Goal: Task Accomplishment & Management: Use online tool/utility

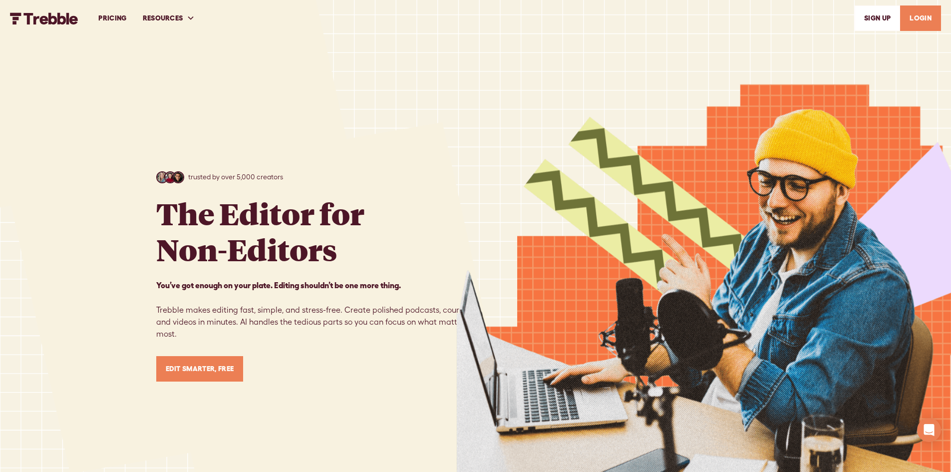
click at [915, 13] on link "LOGIN" at bounding box center [920, 17] width 41 height 25
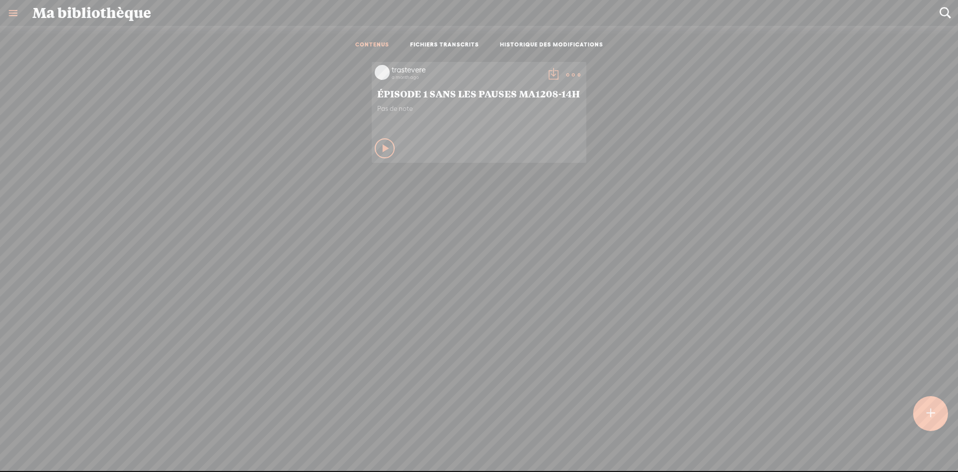
click at [381, 144] on icon at bounding box center [386, 148] width 10 height 10
click at [567, 71] on t at bounding box center [574, 75] width 14 height 14
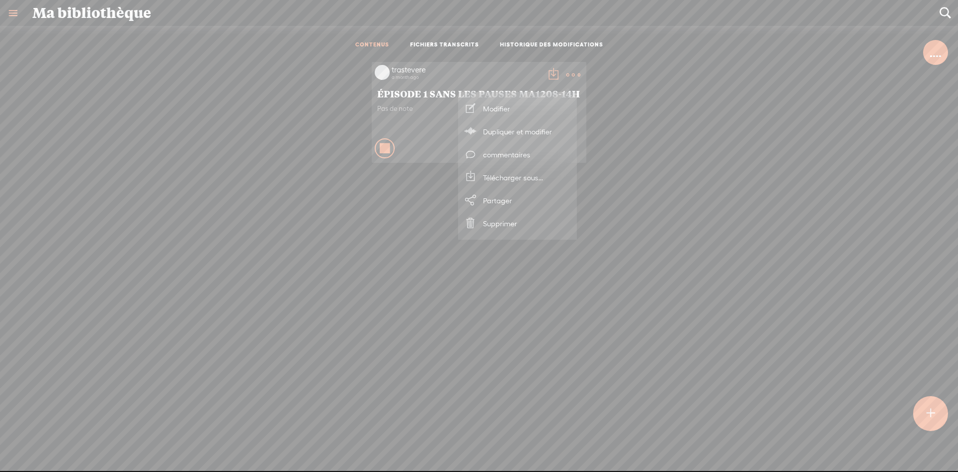
click at [385, 146] on div "Arretez ce contenu" at bounding box center [385, 148] width 20 height 20
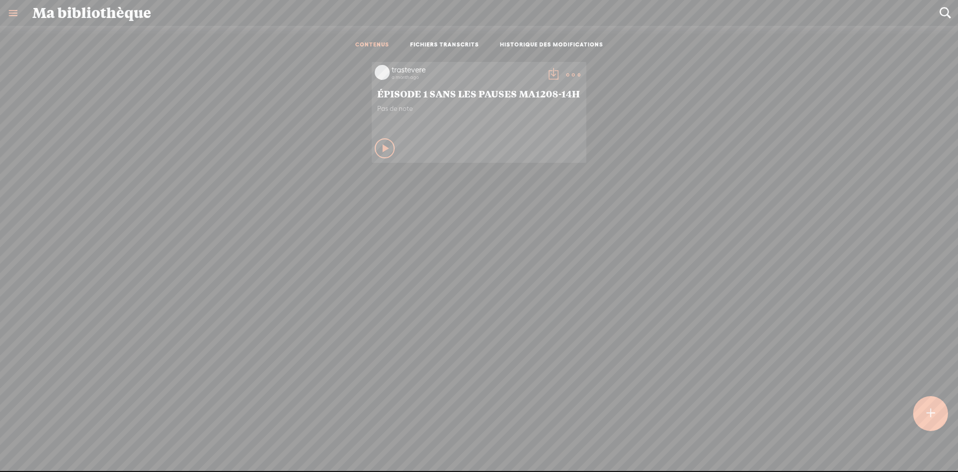
click at [381, 146] on icon at bounding box center [386, 148] width 10 height 10
click at [380, 145] on icon at bounding box center [385, 148] width 10 height 10
click at [381, 145] on icon at bounding box center [386, 148] width 10 height 10
click at [567, 72] on t at bounding box center [574, 75] width 14 height 14
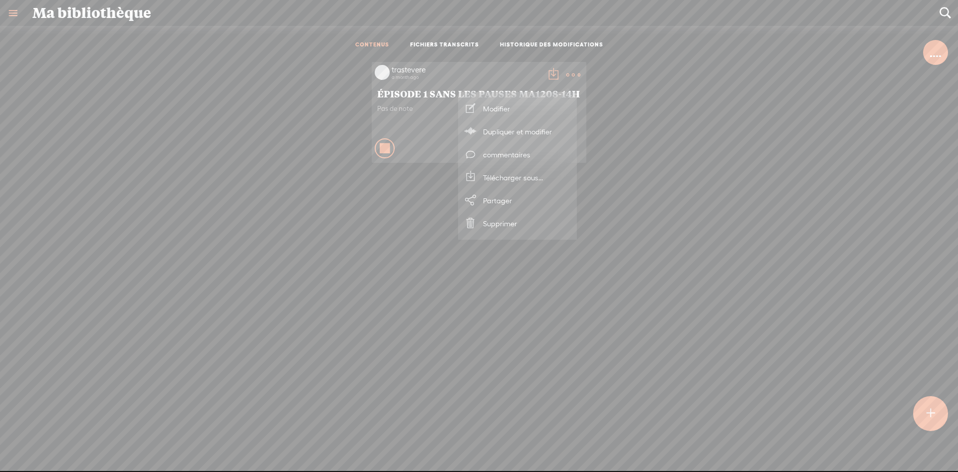
click at [467, 42] on link "FICHIERS TRANSCRITS" at bounding box center [444, 45] width 69 height 8
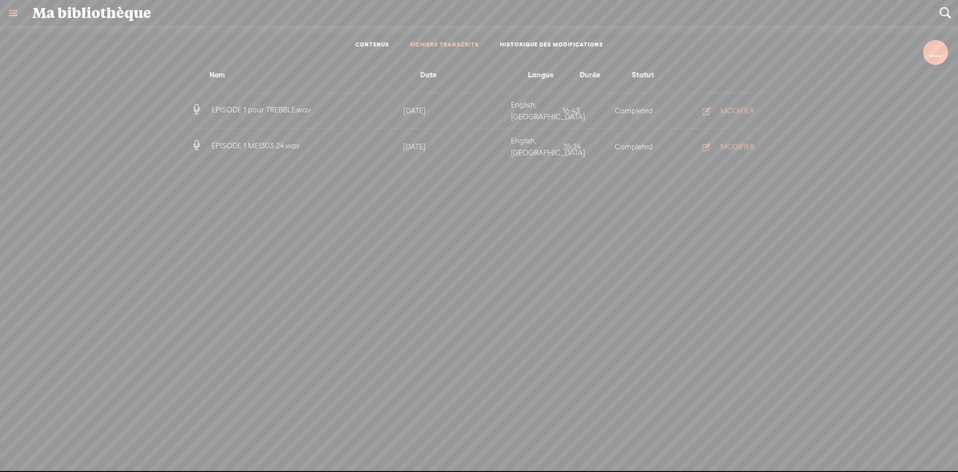
click at [225, 105] on span "EPISODE 1 pour TREBBLE.wav" at bounding box center [261, 109] width 103 height 8
click at [735, 106] on div "MODIFIER" at bounding box center [738, 111] width 34 height 10
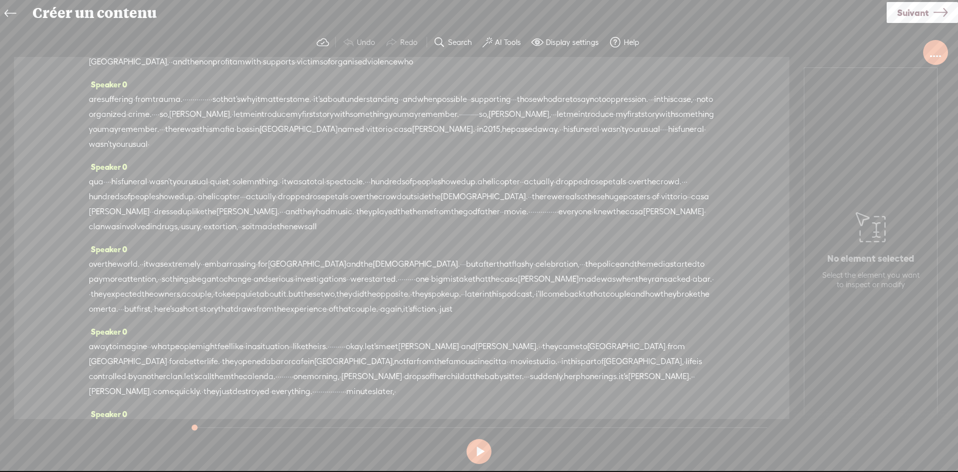
scroll to position [250, 0]
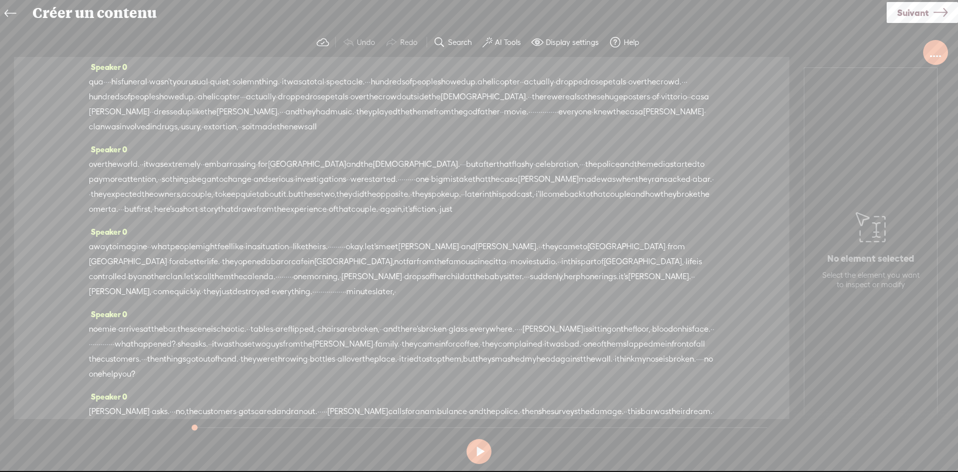
click at [532, 104] on span "there" at bounding box center [541, 96] width 19 height 15
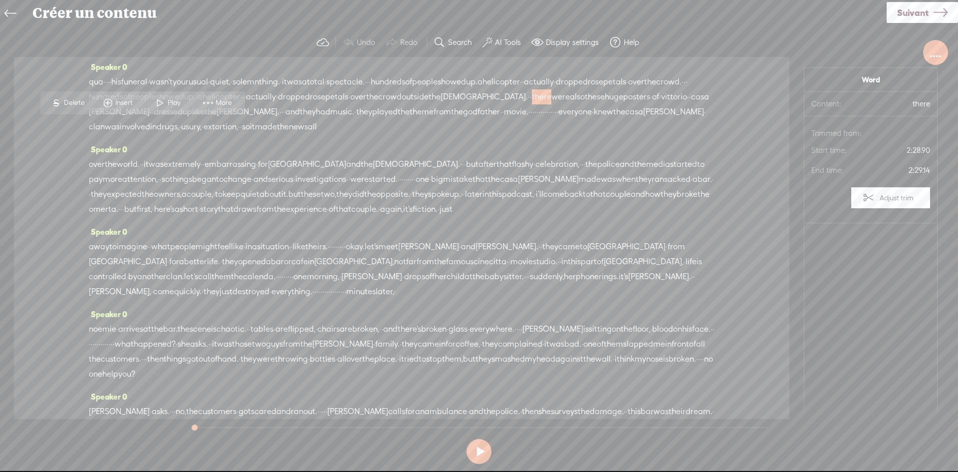
click at [343, 181] on div "Speaker 0 over the world. · · it was extremely · · embarrassing · for [GEOGRAPH…" at bounding box center [402, 183] width 626 height 82
click at [935, 49] on div at bounding box center [936, 52] width 12 height 10
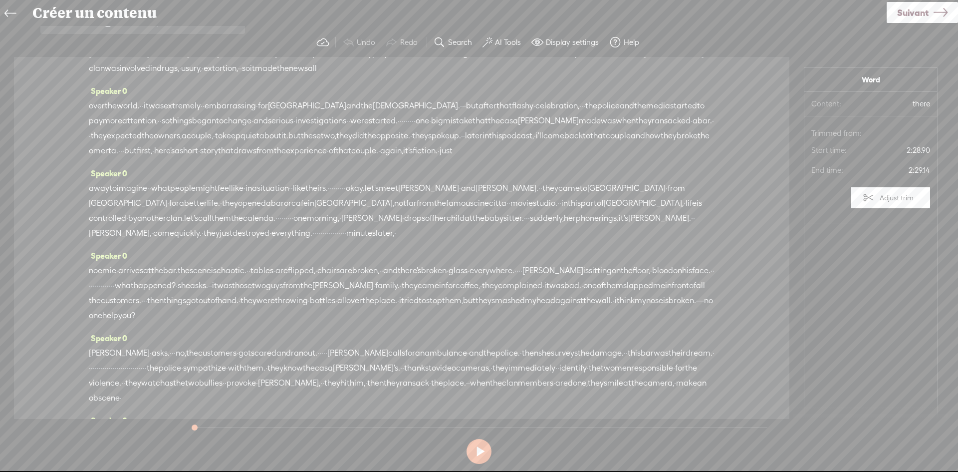
scroll to position [449, 0]
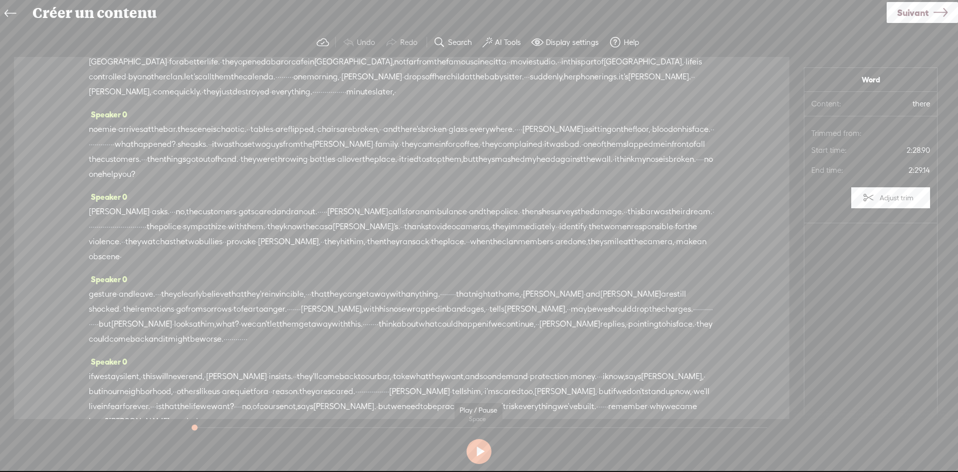
click at [479, 449] on button at bounding box center [479, 451] width 25 height 25
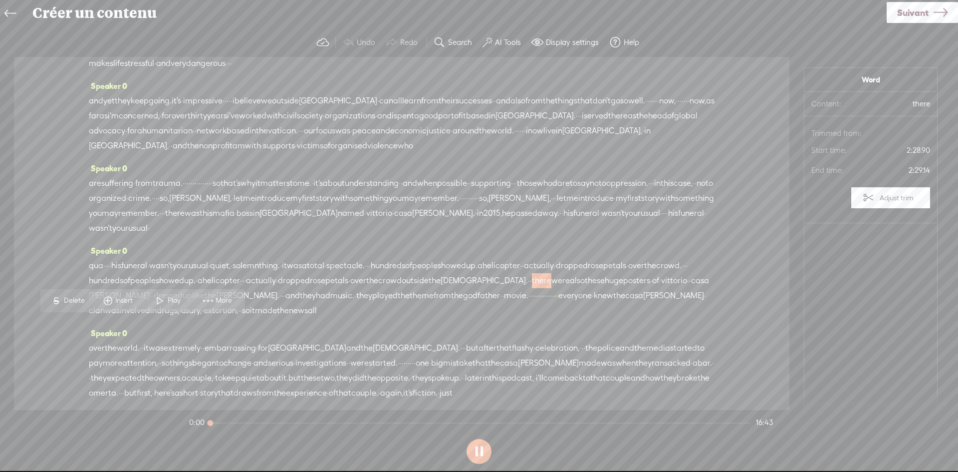
scroll to position [0, 0]
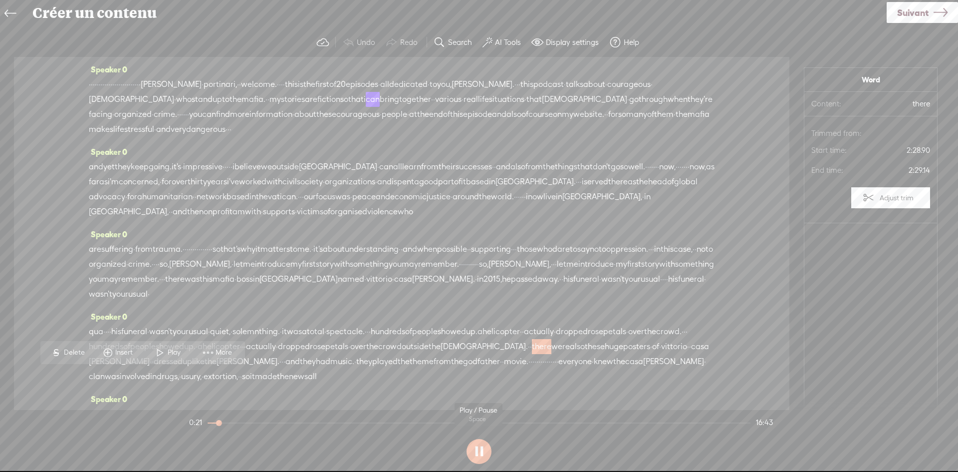
click at [479, 450] on button at bounding box center [479, 451] width 25 height 25
click at [11, 12] on icon at bounding box center [9, 13] width 11 height 22
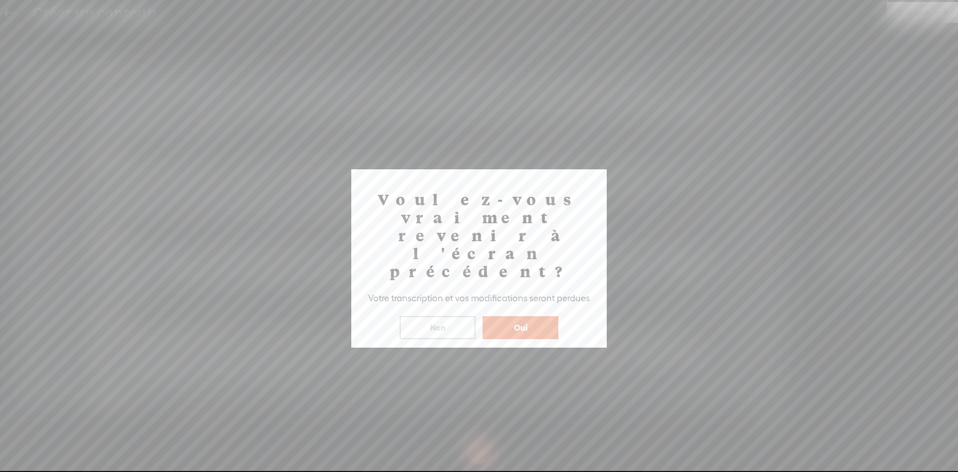
click at [521, 316] on button "Oui" at bounding box center [521, 327] width 76 height 23
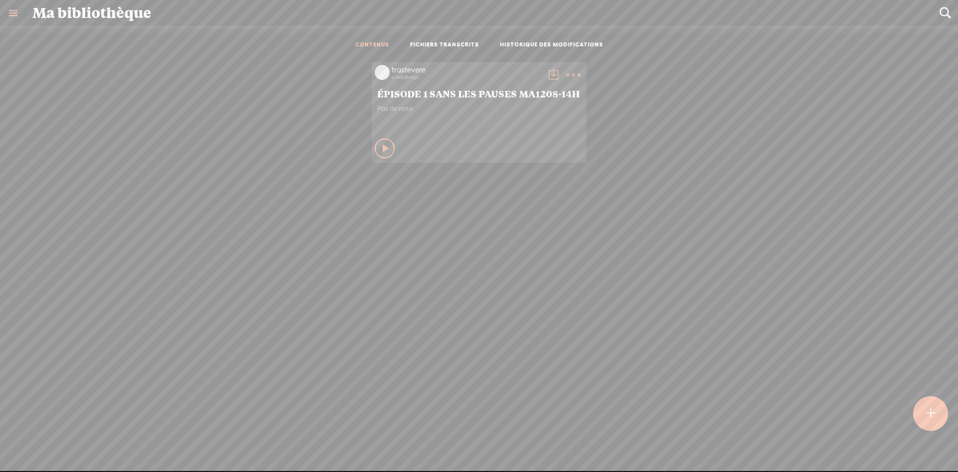
click at [456, 43] on link "FICHIERS TRANSCRITS" at bounding box center [444, 45] width 69 height 8
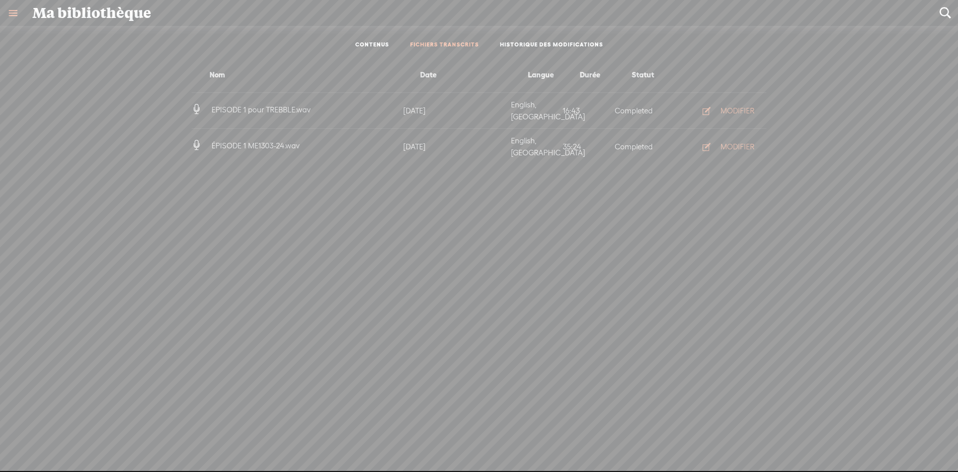
click at [544, 42] on link "HISTORIQUE DES MODIFICATIONS" at bounding box center [551, 45] width 103 height 8
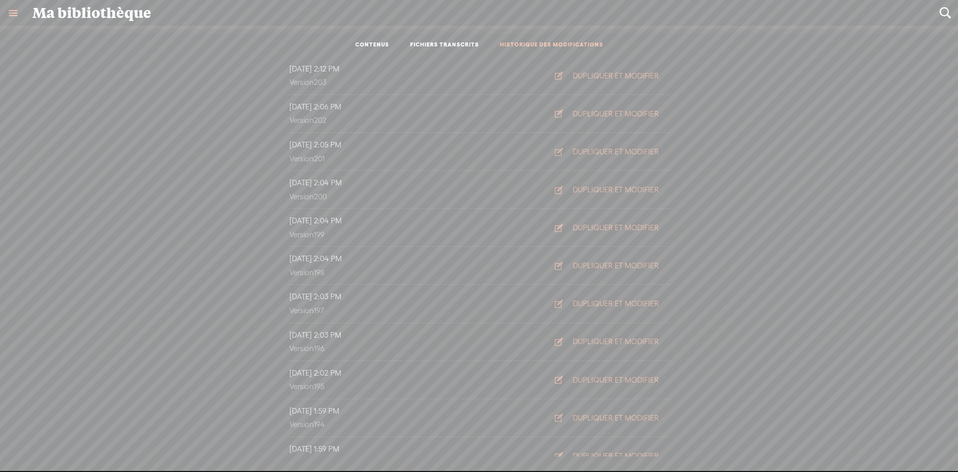
click at [158, 87] on div "[DATE] 2:12 PM Version 203 DUPLIQUER ET MODIFIER [DATE] 2:06 PM Version 202 DUP…" at bounding box center [478, 256] width 943 height 399
click at [11, 13] on link at bounding box center [13, 13] width 26 height 26
